Goal: Find specific page/section: Find specific page/section

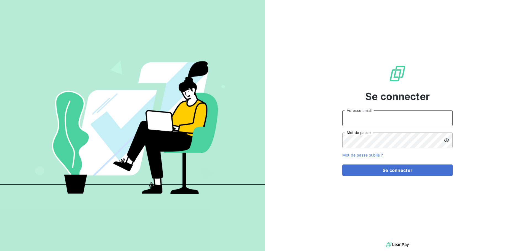
click at [360, 115] on input "Adresse email" at bounding box center [397, 118] width 110 height 15
type input "[EMAIL_ADDRESS][DOMAIN_NAME]"
click at [342, 165] on button "Se connecter" at bounding box center [397, 171] width 110 height 12
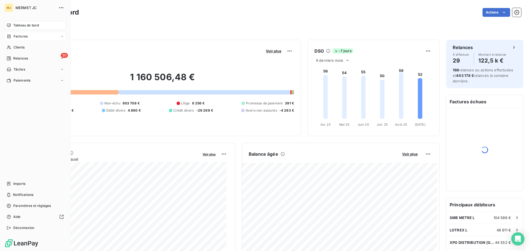
click at [19, 38] on span "Factures" at bounding box center [21, 36] width 14 height 5
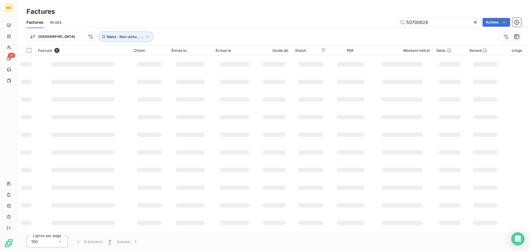
drag, startPoint x: 426, startPoint y: 23, endPoint x: 172, endPoint y: 11, distance: 254.7
click at [292, 31] on div "Factures Avoirs 50700628 Actions Trier Statut : Non-échu , ..." at bounding box center [274, 31] width 512 height 29
type input "50800036"
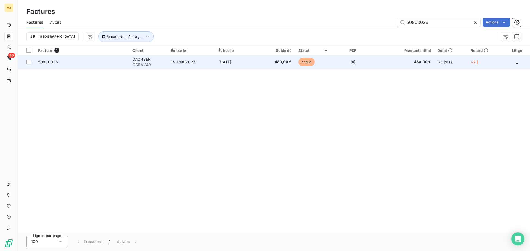
click at [91, 57] on td "50800036" at bounding box center [82, 61] width 94 height 13
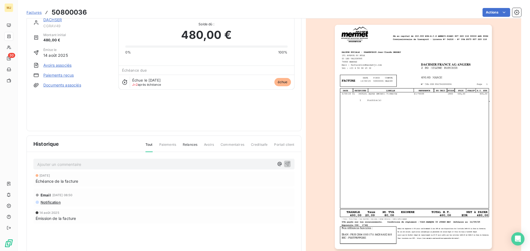
scroll to position [33, 0]
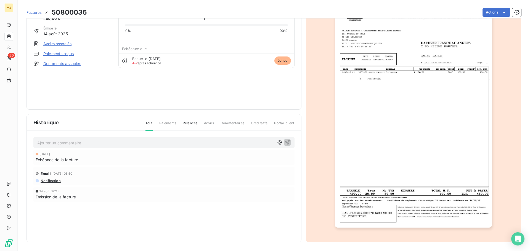
click at [46, 141] on p "Ajouter un commentaire ﻿" at bounding box center [155, 143] width 237 height 7
